Goal: Transaction & Acquisition: Purchase product/service

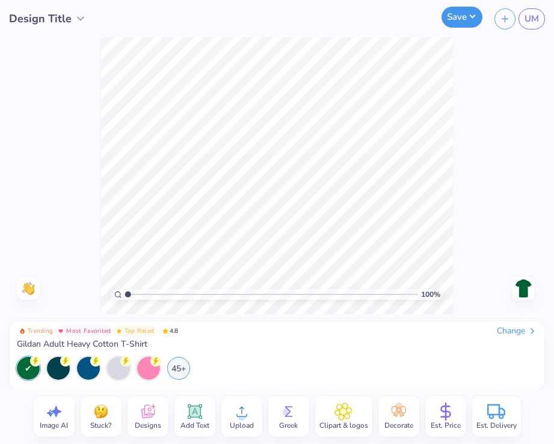
click at [451, 19] on button "Save" at bounding box center [461, 17] width 41 height 21
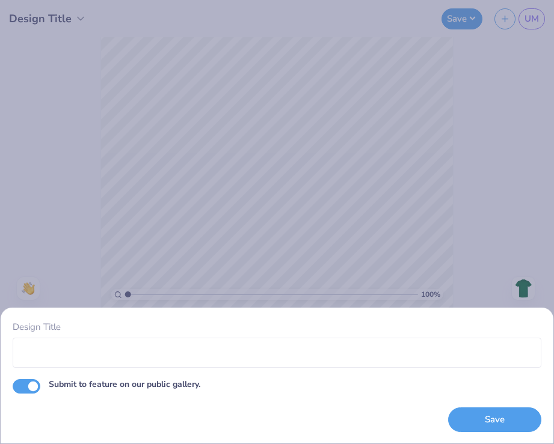
click at [306, 260] on div "Design Title Submit to feature on our public gallery. Save" at bounding box center [277, 222] width 554 height 444
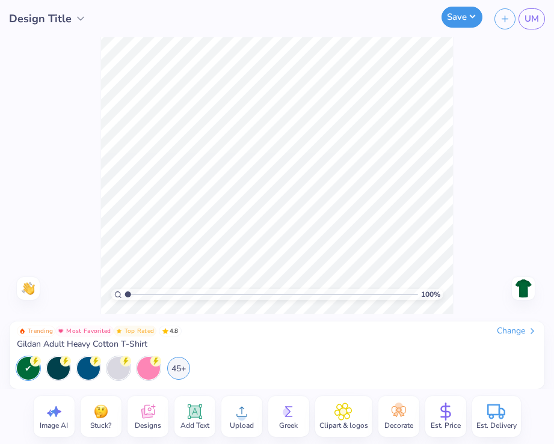
click at [462, 27] on button "Save" at bounding box center [461, 17] width 41 height 21
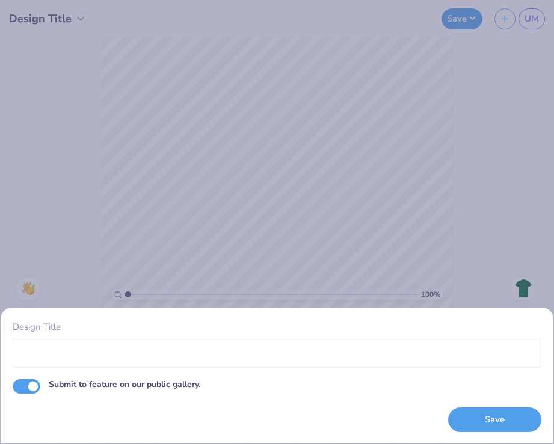
click at [376, 142] on div "Design Title Submit to feature on our public gallery. Save" at bounding box center [277, 222] width 554 height 444
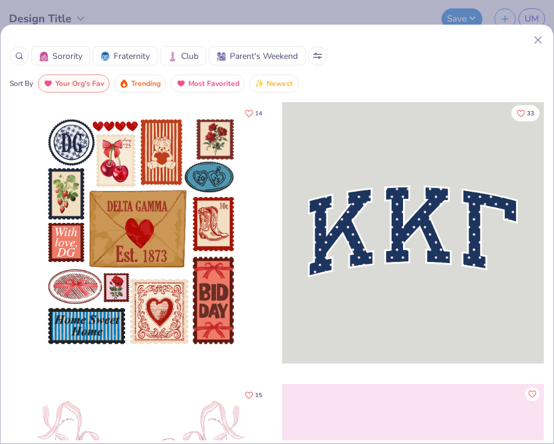
click at [317, 54] on icon at bounding box center [316, 55] width 2 height 2
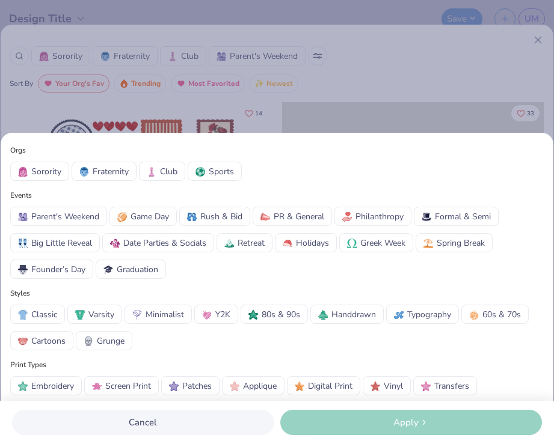
click at [355, 87] on div "Orgs Sorority Fraternity Club Sports Events Parent's Weekend Game Day Rush & Bi…" at bounding box center [277, 222] width 554 height 444
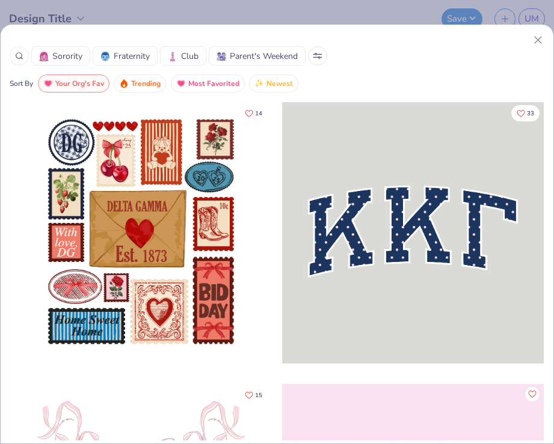
click at [538, 40] on line at bounding box center [538, 40] width 7 height 7
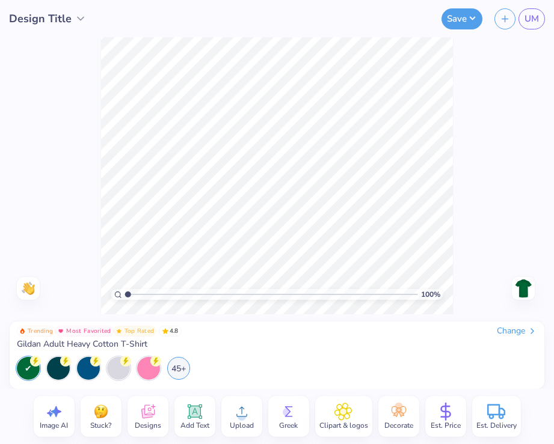
click at [539, 38] on div "100 % Need help? Chat with us. Back" at bounding box center [277, 175] width 554 height 277
click at [237, 414] on icon at bounding box center [242, 412] width 18 height 18
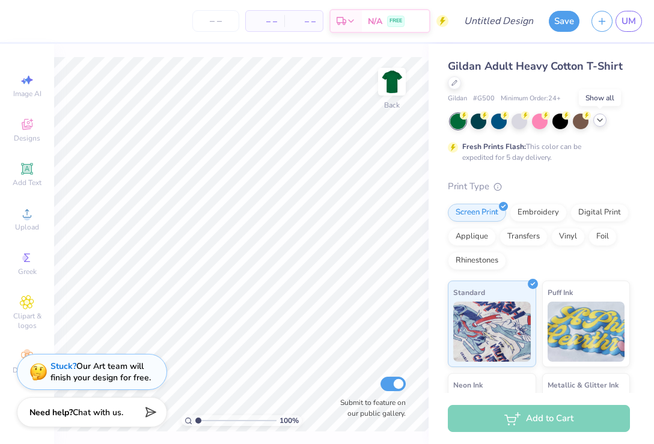
click at [553, 123] on icon at bounding box center [600, 120] width 10 height 10
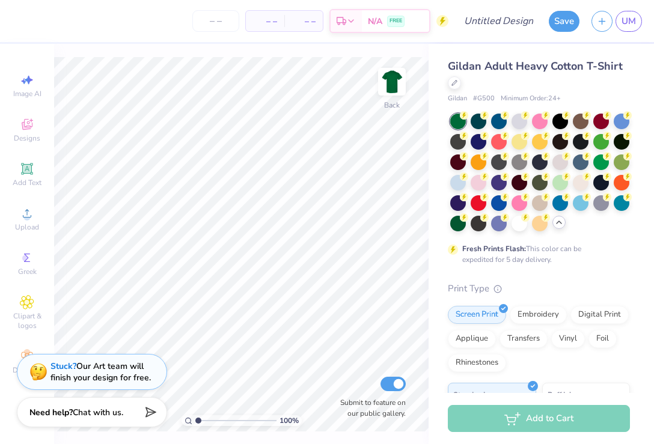
click at [553, 34] on div "Save UM" at bounding box center [601, 21] width 105 height 42
click at [553, 19] on link "UM" at bounding box center [629, 21] width 26 height 21
click at [542, 162] on div at bounding box center [540, 161] width 16 height 16
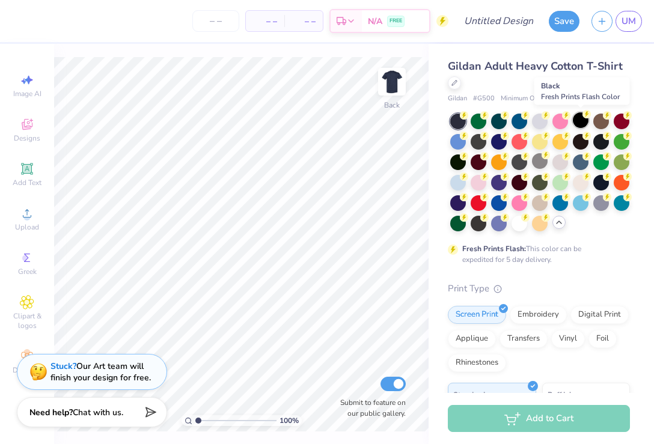
click at [553, 117] on div at bounding box center [581, 120] width 16 height 16
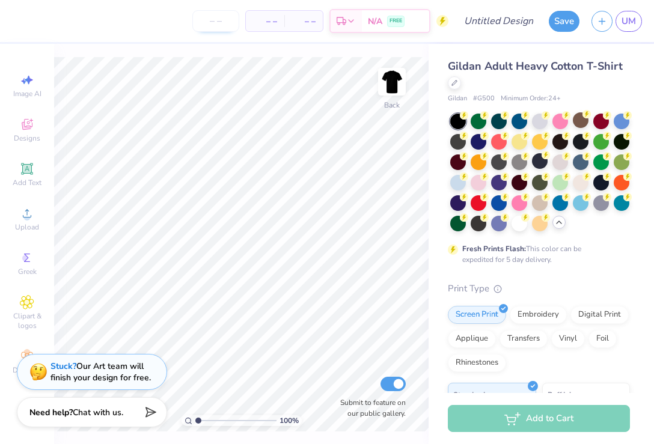
click at [218, 26] on input "number" at bounding box center [215, 21] width 47 height 22
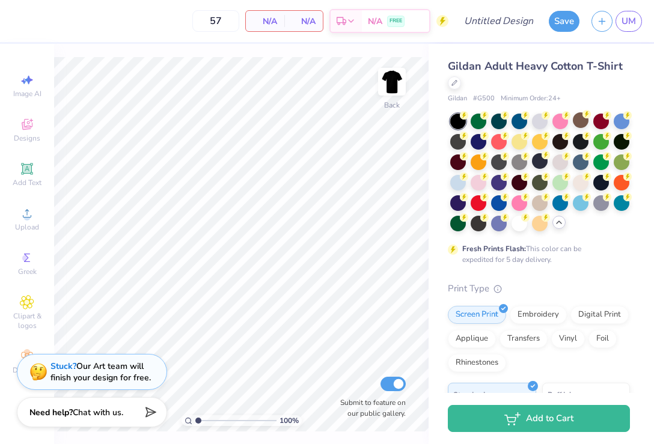
type input "57"
click at [26, 215] on circle at bounding box center [26, 217] width 7 height 7
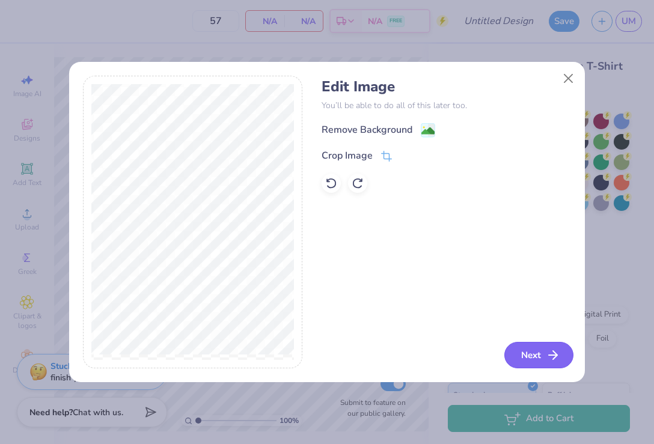
click at [553, 352] on polyline "button" at bounding box center [555, 355] width 4 height 8
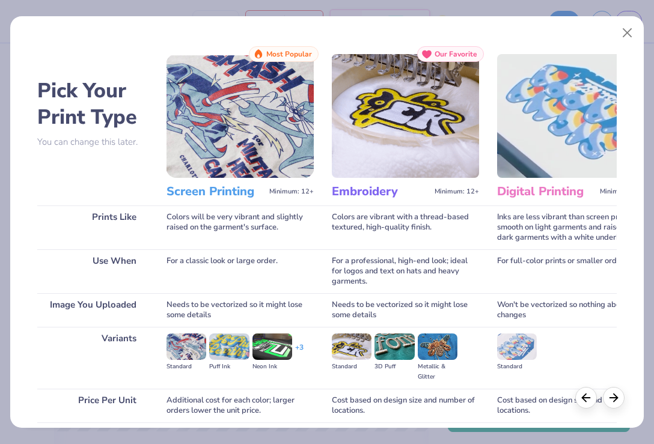
scroll to position [95, 0]
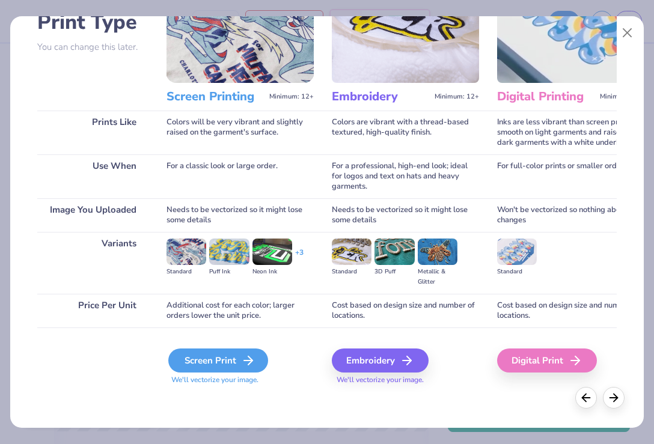
click at [224, 361] on div "Screen Print" at bounding box center [218, 361] width 100 height 24
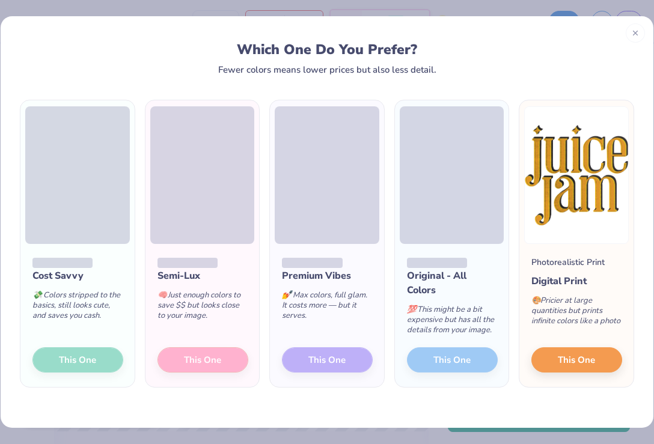
click at [98, 352] on div "Cost Savvy 💸 Colors stripped to the basics, still looks cute, and saves you cas…" at bounding box center [77, 315] width 114 height 143
click at [95, 358] on div "Cost Savvy 💸 Colors stripped to the basics, still looks cute, and saves you cas…" at bounding box center [77, 315] width 114 height 143
click at [80, 238] on span at bounding box center [77, 175] width 105 height 138
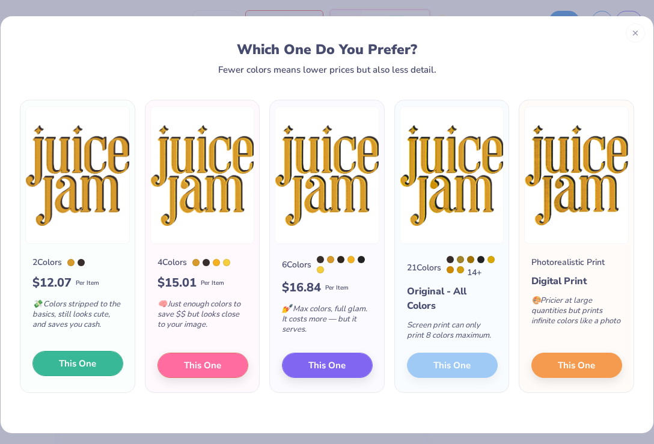
click at [93, 364] on span "This One" at bounding box center [77, 364] width 37 height 14
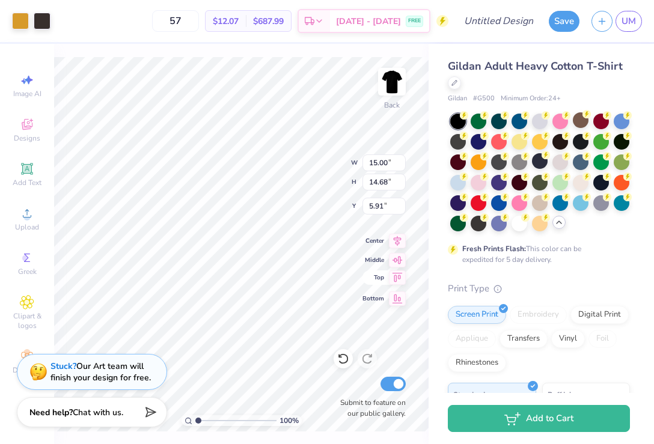
type input "10.20"
type input "9.98"
type input "3.00"
type input "10.85"
type input "10.62"
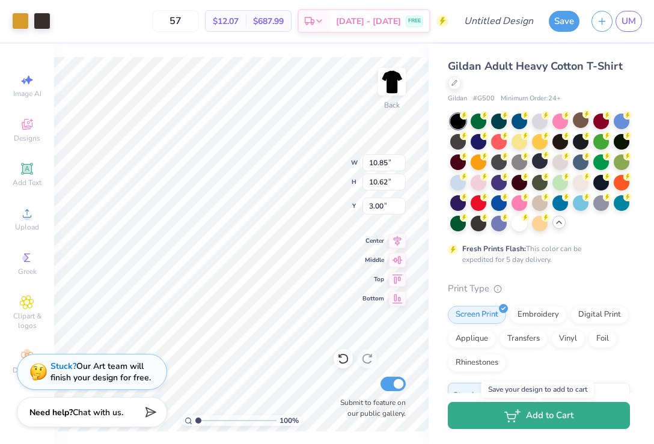
click at [550, 417] on button "Add to Cart" at bounding box center [539, 415] width 182 height 27
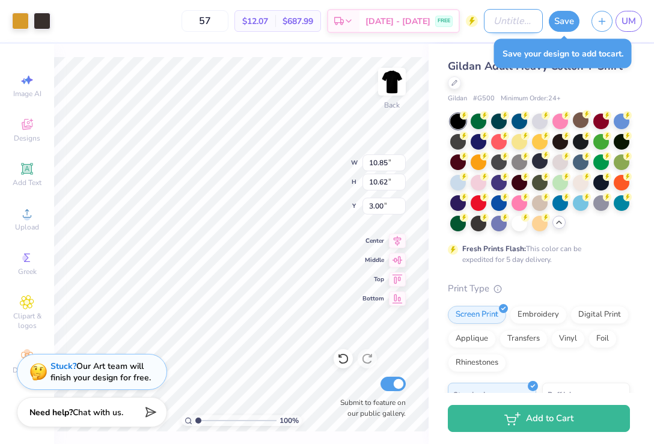
click at [493, 24] on input "Design Title" at bounding box center [513, 21] width 59 height 24
type input "staff"
click at [553, 20] on button "Save" at bounding box center [564, 19] width 31 height 21
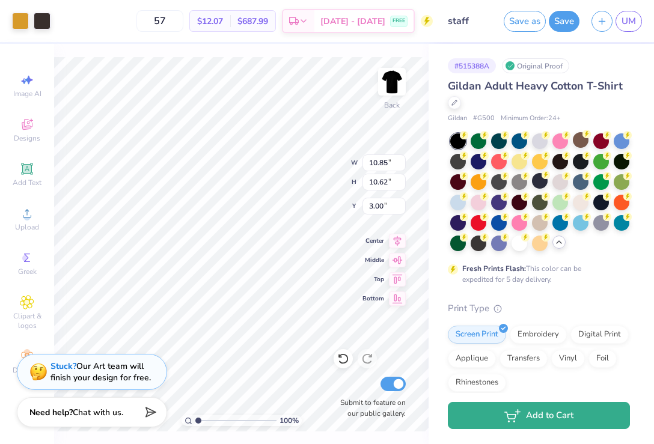
click at [538, 423] on button "Add to Cart" at bounding box center [539, 415] width 182 height 27
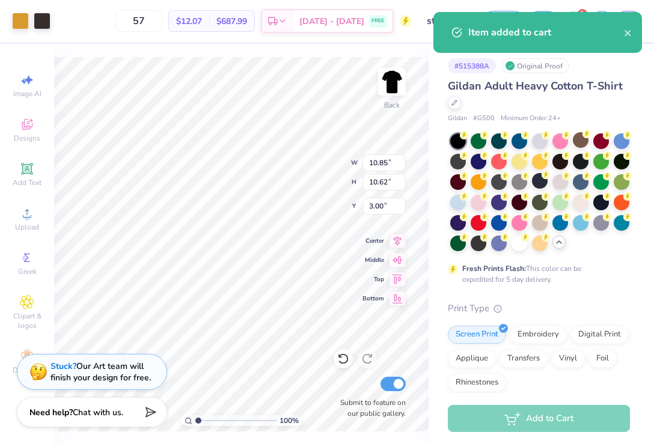
click at [553, 11] on div "Item added to cart" at bounding box center [538, 37] width 214 height 55
click at [553, 35] on icon "close" at bounding box center [628, 33] width 6 height 6
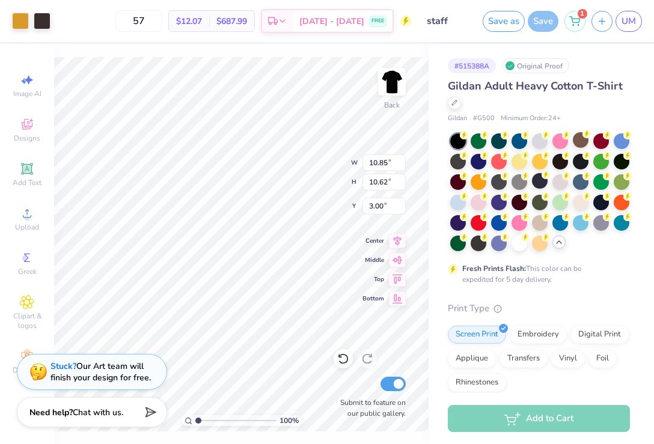
click at [553, 14] on div "Item added to cart" at bounding box center [538, 12] width 214 height 5
click at [553, 19] on icon at bounding box center [575, 19] width 11 height 10
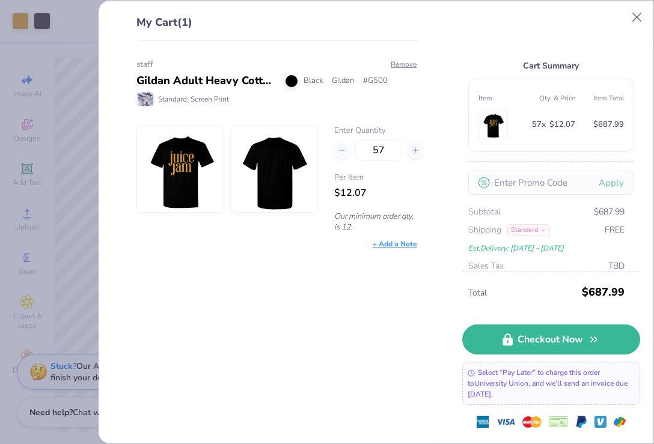
click at [96, 243] on div "My Cart (1) staff Gildan Adult Heavy Cotton T-Shirt Black Gildan # G500 Standar…" at bounding box center [327, 222] width 654 height 444
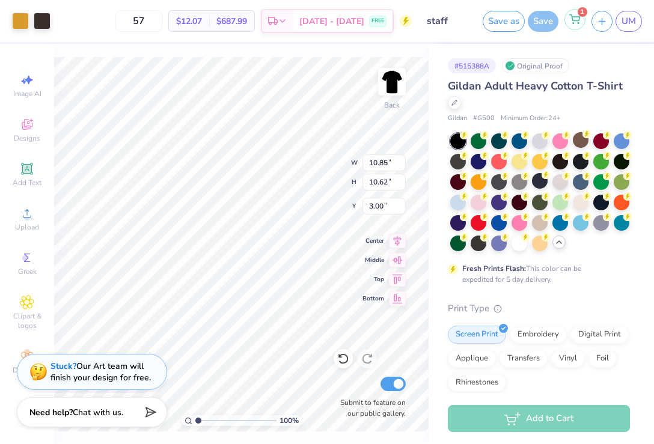
click at [553, 20] on div "1" at bounding box center [575, 19] width 21 height 21
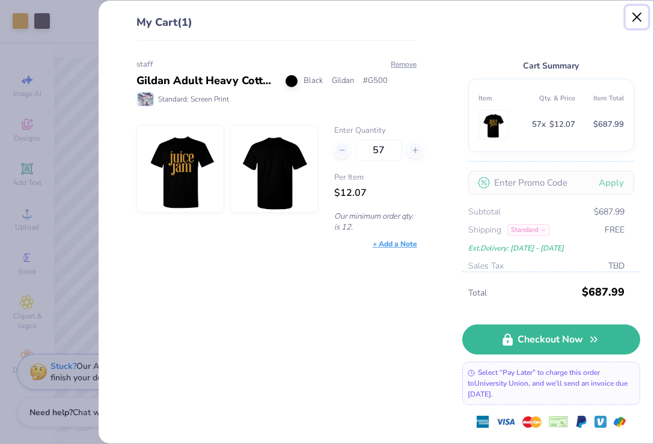
click at [553, 22] on button "Close" at bounding box center [637, 17] width 23 height 23
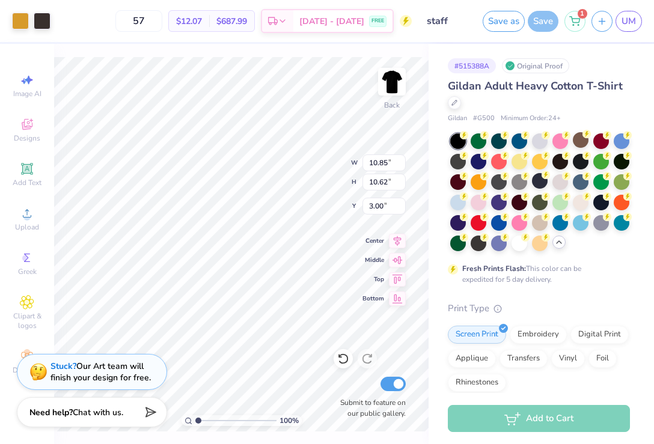
click at [458, 90] on span "Gildan Adult Heavy Cotton T-Shirt" at bounding box center [535, 86] width 175 height 14
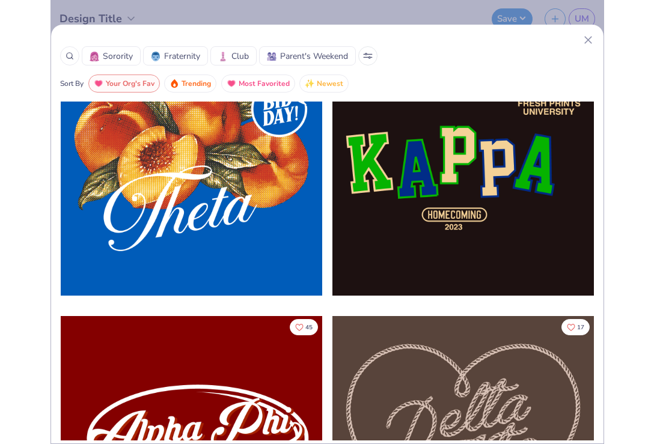
scroll to position [915, 0]
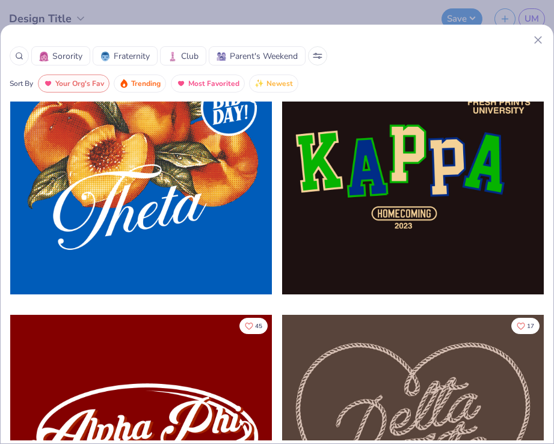
click at [320, 58] on icon at bounding box center [319, 58] width 2 height 2
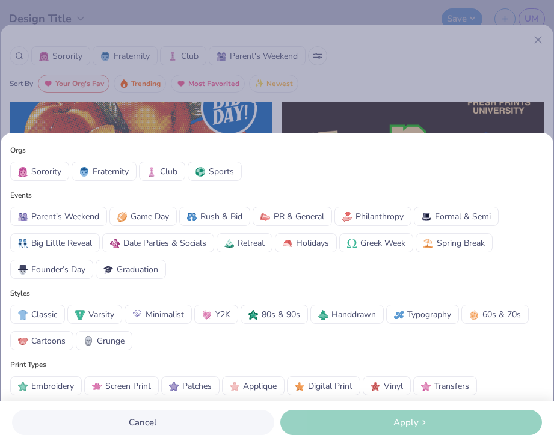
click at [419, 63] on div "Orgs Sorority Fraternity Club Sports Events Parent's Weekend Game Day Rush & Bi…" at bounding box center [277, 222] width 554 height 444
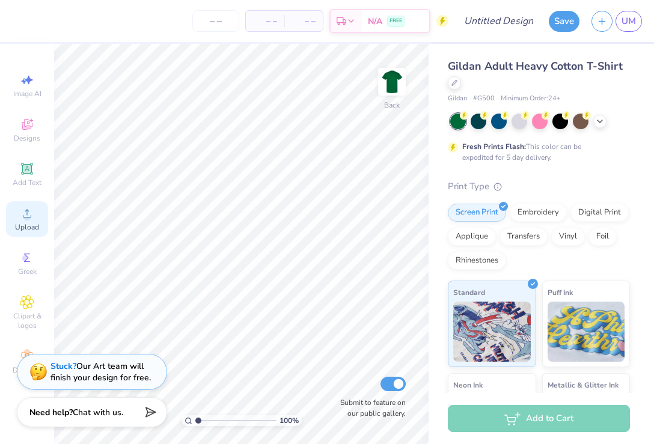
click at [32, 227] on span "Upload" at bounding box center [27, 228] width 24 height 10
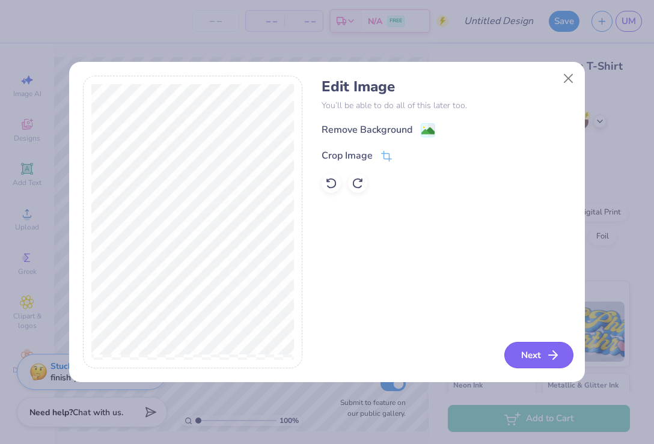
click at [553, 355] on button "Next" at bounding box center [539, 355] width 69 height 26
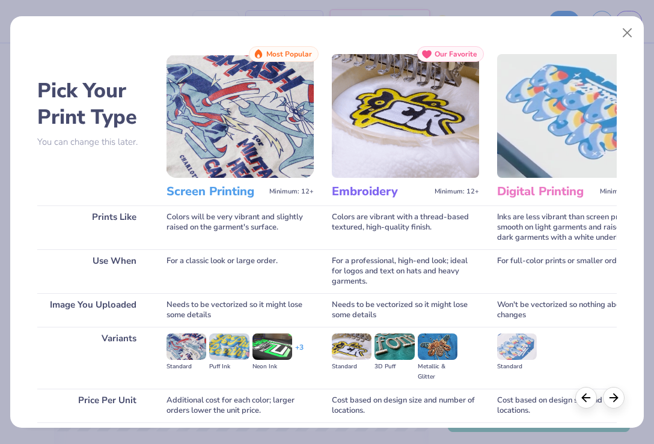
click at [198, 143] on img at bounding box center [240, 116] width 147 height 124
click at [553, 399] on icon at bounding box center [613, 396] width 13 height 13
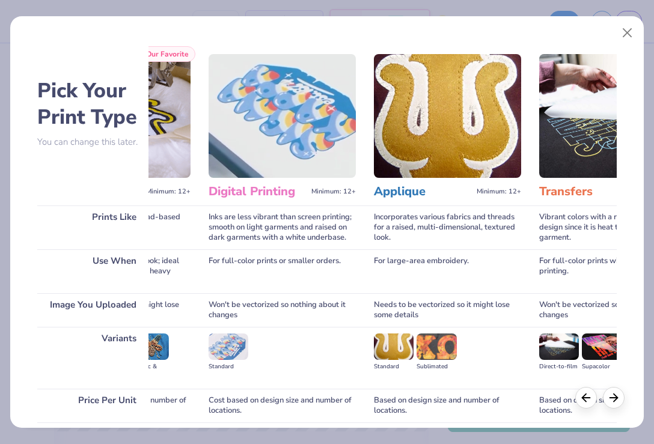
scroll to position [0, 289]
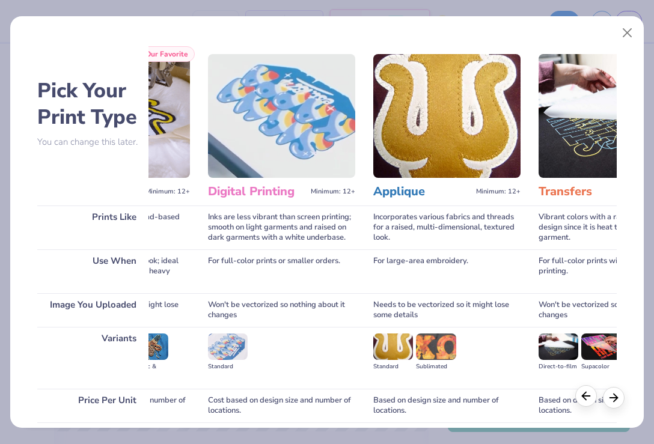
click at [553, 396] on icon at bounding box center [586, 396] width 13 height 13
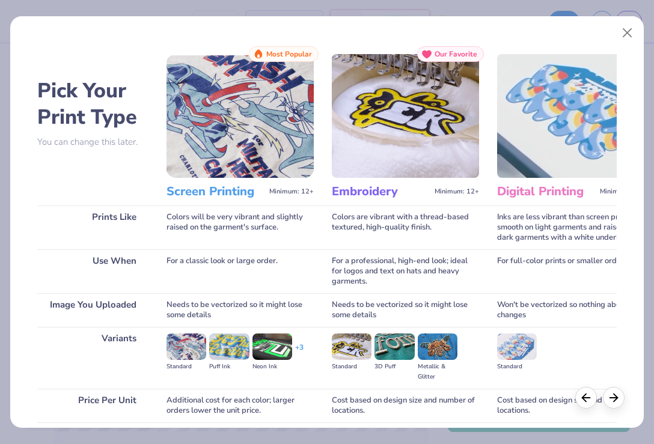
scroll to position [95, 0]
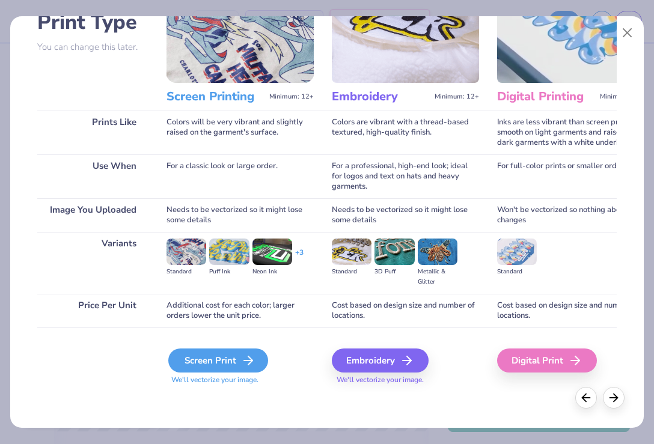
click at [227, 360] on div "Screen Print" at bounding box center [218, 361] width 100 height 24
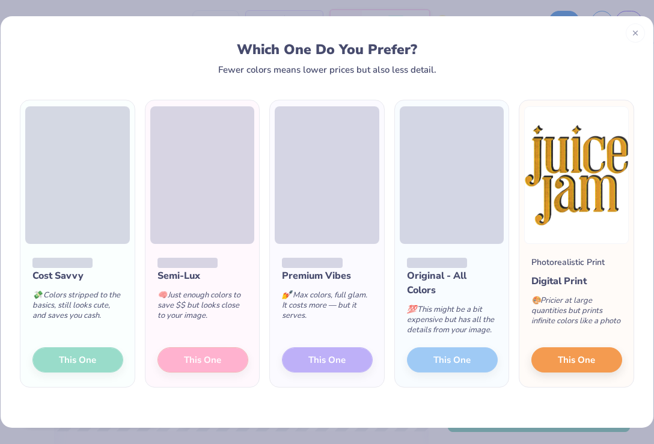
click at [100, 354] on div "Cost Savvy 💸 Colors stripped to the basics, still looks cute, and saves you cas…" at bounding box center [77, 315] width 114 height 143
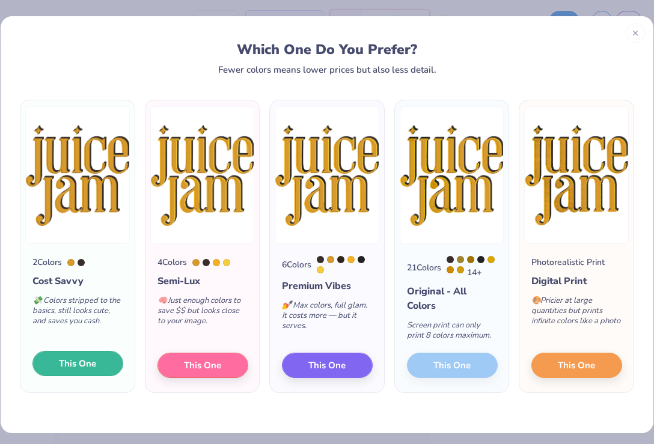
click at [88, 371] on span "This One" at bounding box center [77, 364] width 37 height 14
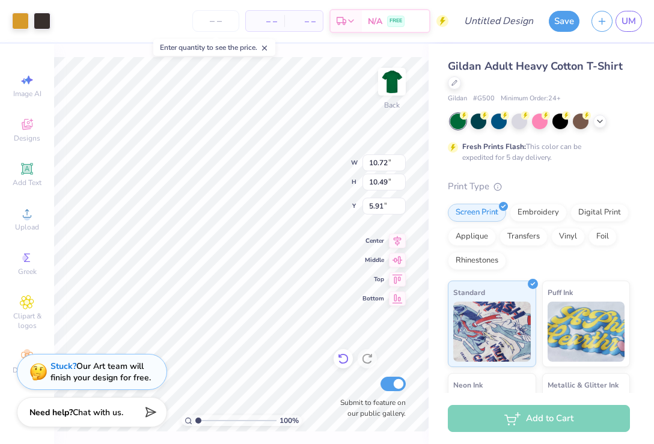
type input "10.72"
type input "10.49"
type input "3.00"
click at [476, 120] on div at bounding box center [479, 120] width 16 height 16
click at [553, 124] on div at bounding box center [561, 120] width 16 height 16
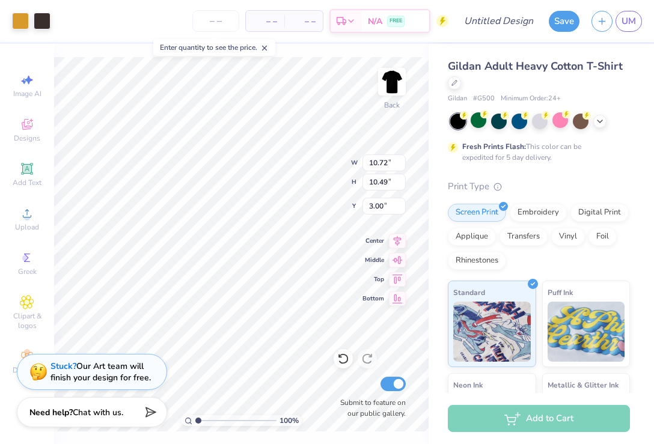
click at [539, 170] on div "Gildan Adult Heavy Cotton T-Shirt Gildan # G500 Minimum Order: 24 + Fresh Print…" at bounding box center [539, 305] width 182 height 494
click at [553, 30] on div "Save" at bounding box center [564, 21] width 31 height 21
click at [553, 26] on button "Save" at bounding box center [564, 19] width 31 height 21
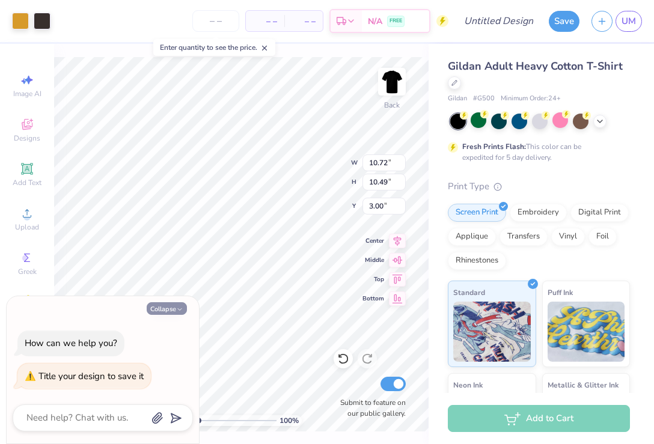
click at [170, 309] on button "Collapse" at bounding box center [167, 309] width 40 height 13
type textarea "x"
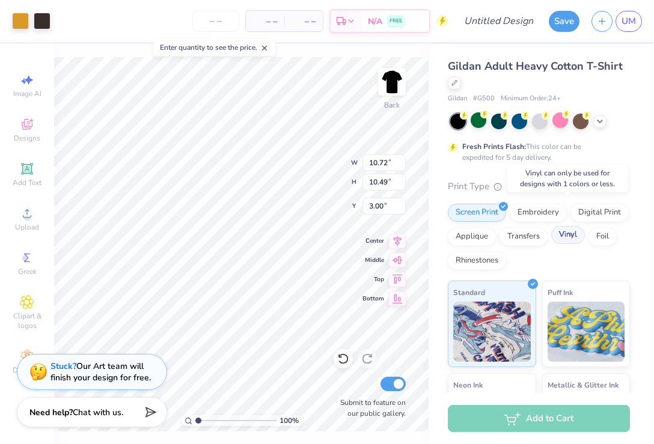
scroll to position [159, 0]
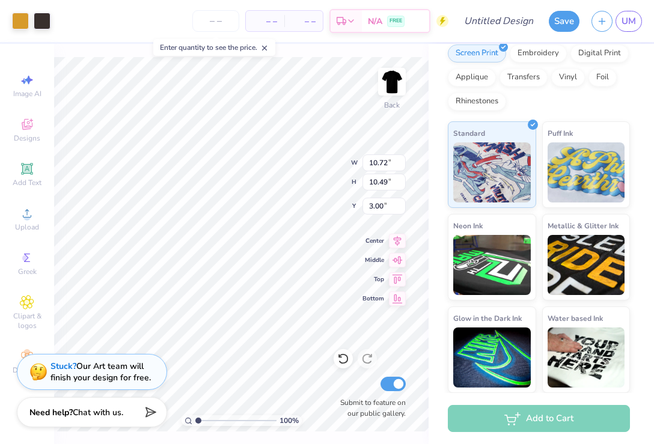
click at [547, 422] on div "Add to Cart" at bounding box center [539, 418] width 182 height 27
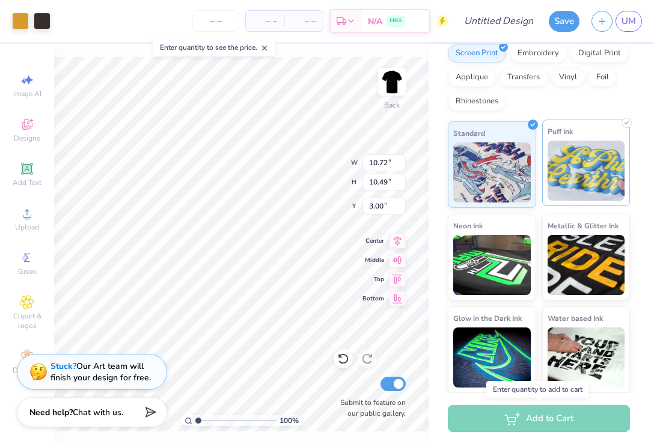
scroll to position [0, 0]
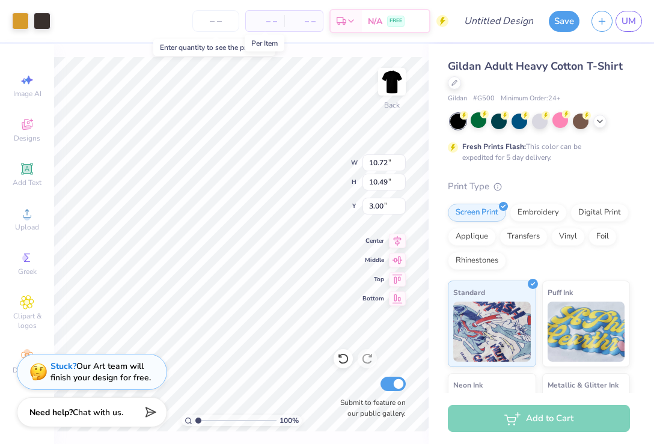
click at [258, 19] on span "– –" at bounding box center [265, 21] width 24 height 13
click at [211, 19] on input "number" at bounding box center [215, 21] width 47 height 22
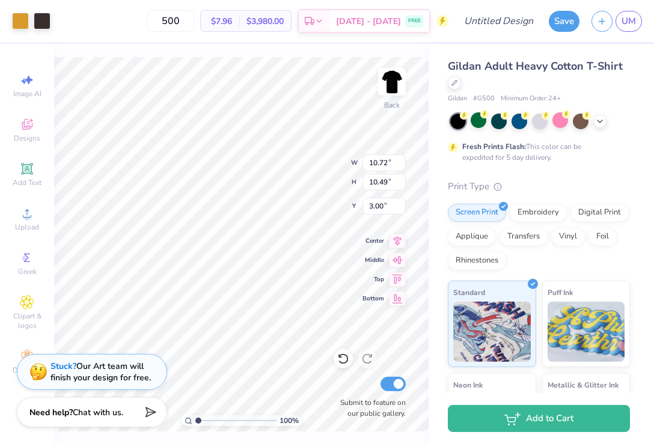
type input "500"
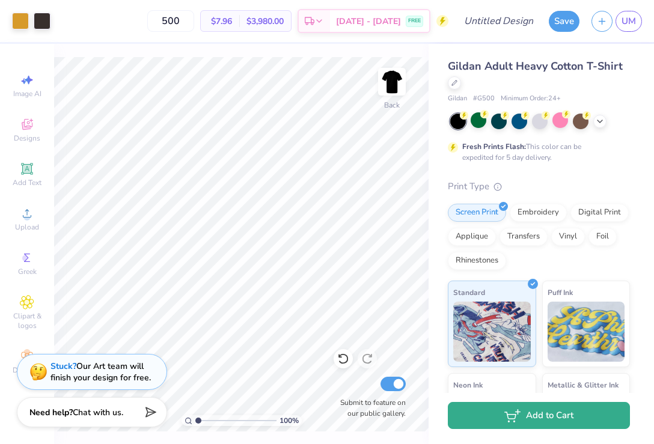
click at [509, 422] on ellipse "button" at bounding box center [509, 421] width 1 height 1
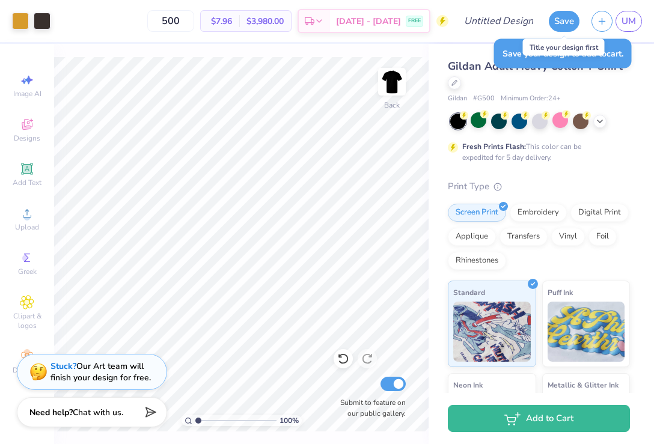
click at [553, 30] on div "Save" at bounding box center [564, 21] width 31 height 21
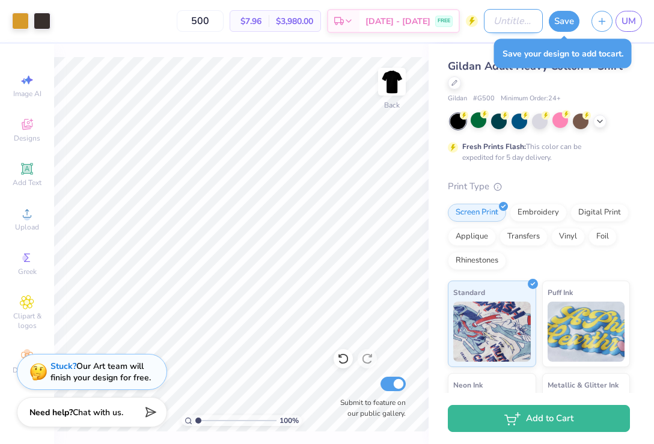
click at [503, 20] on input "Design Title" at bounding box center [513, 21] width 59 height 24
type input "promo"
click at [553, 27] on div "Save" at bounding box center [564, 21] width 31 height 21
click at [553, 21] on button "Save" at bounding box center [564, 19] width 31 height 21
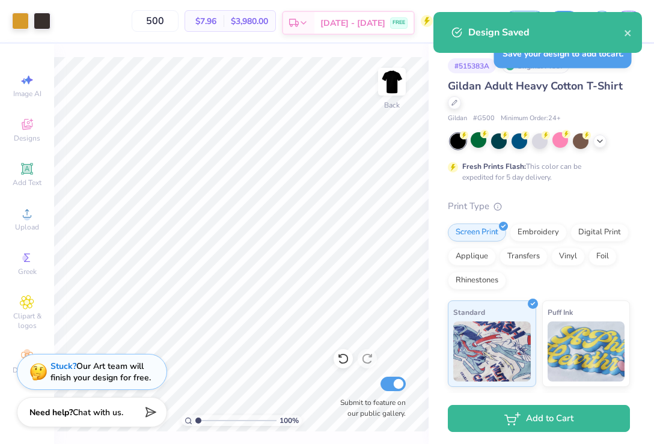
click at [384, 17] on div "[DATE] - [DATE] FREE" at bounding box center [364, 23] width 99 height 22
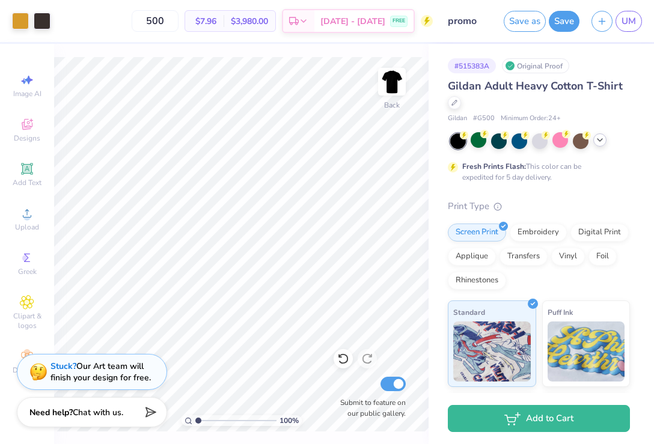
click at [553, 143] on icon at bounding box center [600, 140] width 10 height 10
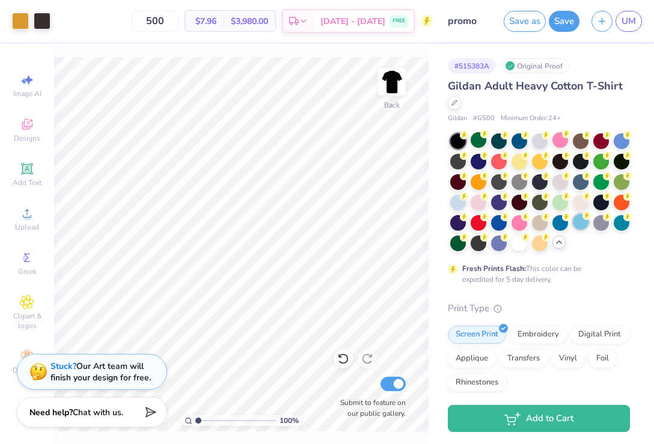
click at [553, 227] on div at bounding box center [581, 222] width 16 height 16
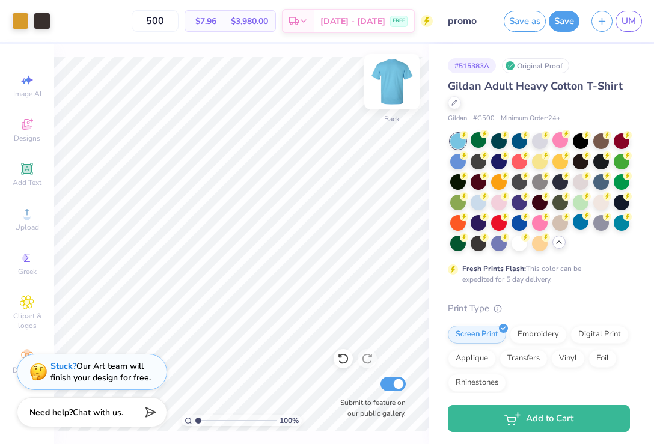
click at [390, 88] on img at bounding box center [392, 82] width 48 height 48
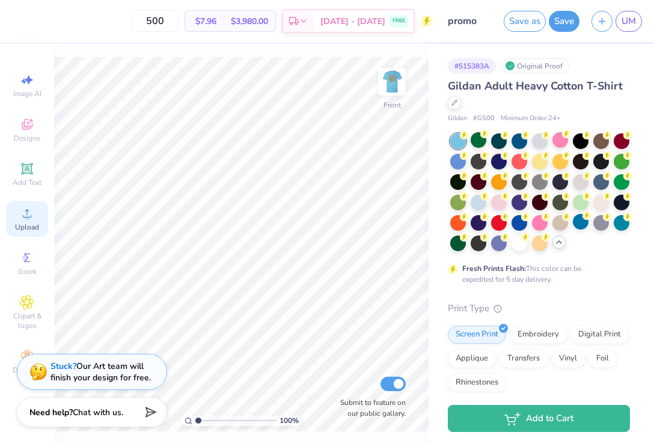
click at [26, 224] on span "Upload" at bounding box center [27, 228] width 24 height 10
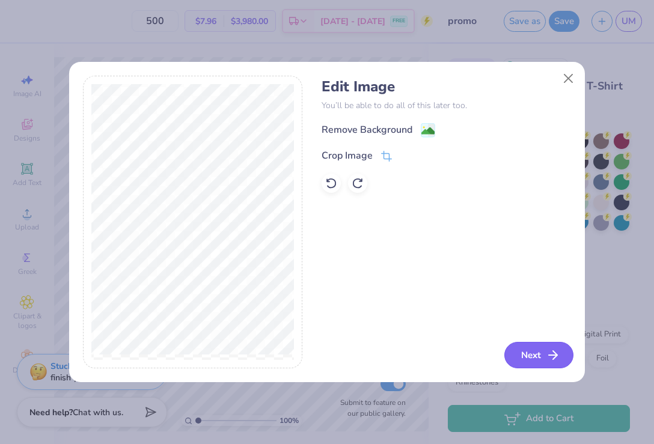
click at [541, 354] on button "Next" at bounding box center [539, 355] width 69 height 26
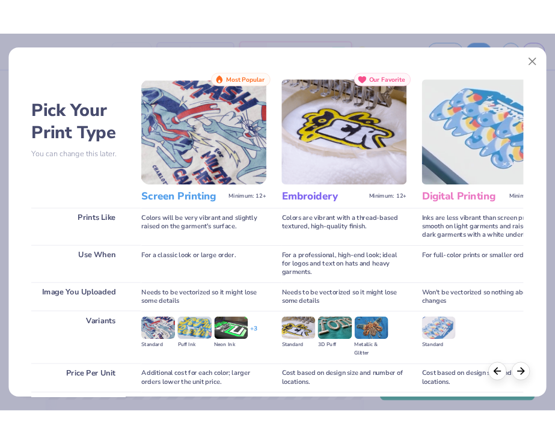
scroll to position [95, 0]
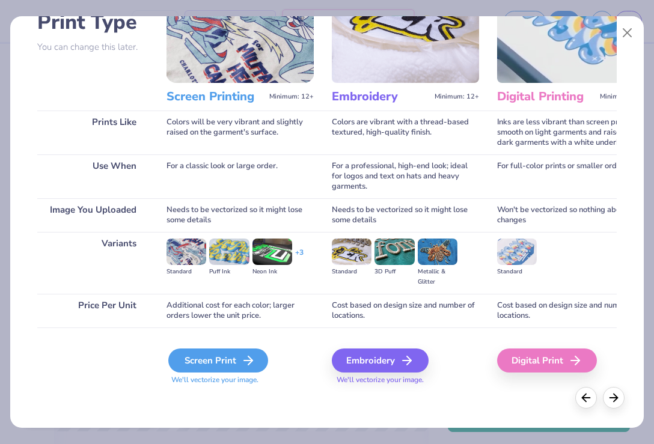
click at [221, 357] on div "Screen Print" at bounding box center [218, 361] width 100 height 24
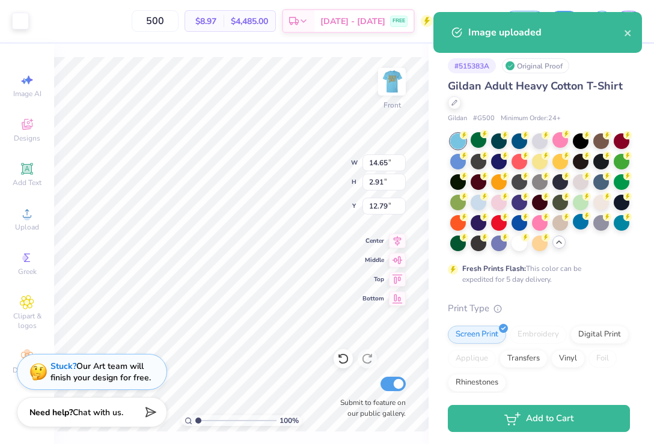
type input "5.27"
type input "12.85"
type input "2.55"
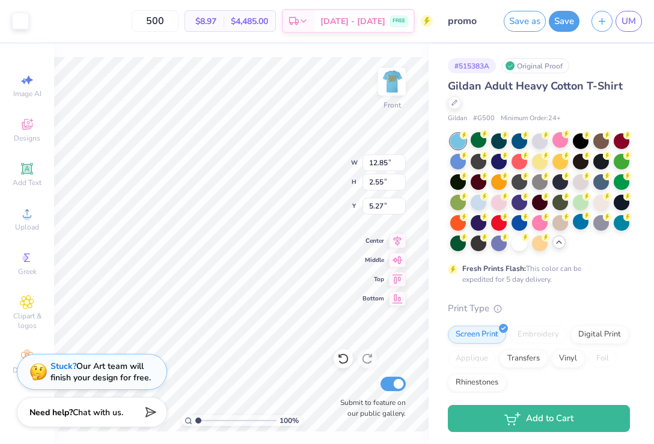
type input "4.38"
click at [174, 20] on input "500" at bounding box center [155, 21] width 47 height 22
type input "57"
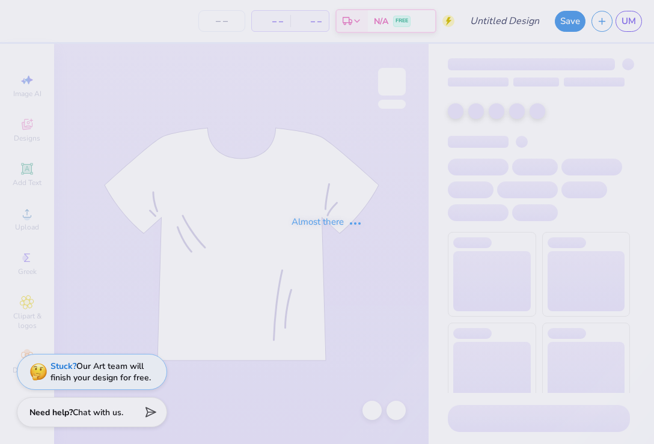
type input "staff"
type input "57"
